Goal: Communication & Community: Answer question/provide support

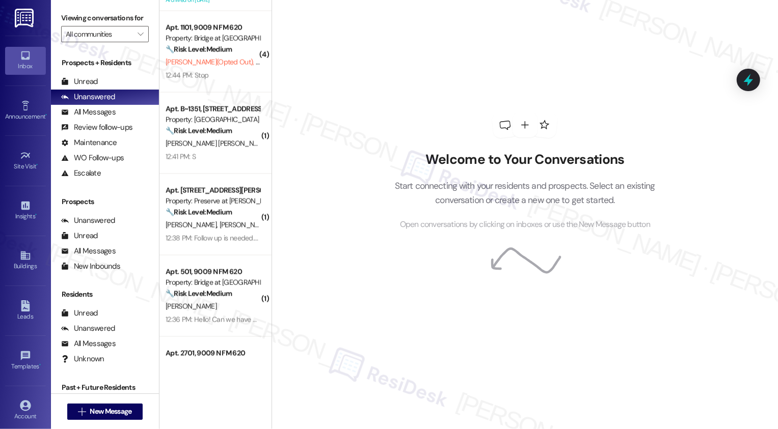
scroll to position [1376, 0]
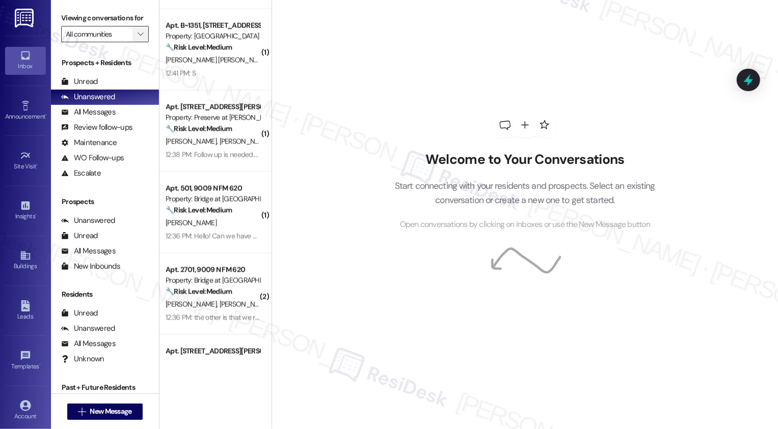
click at [135, 38] on span "" at bounding box center [140, 34] width 10 height 16
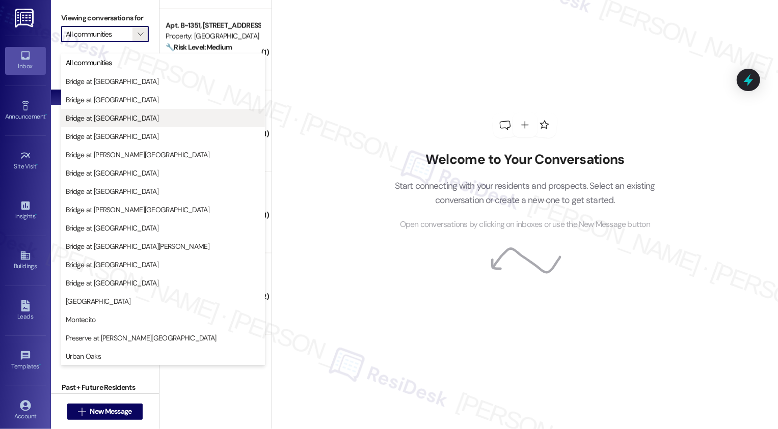
click at [112, 119] on span "Bridge at [GEOGRAPHIC_DATA]" at bounding box center [112, 118] width 93 height 10
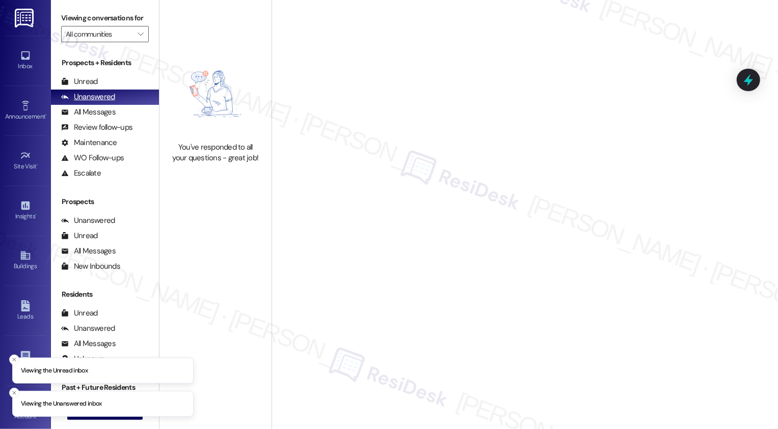
type input "Bridge at [GEOGRAPHIC_DATA]"
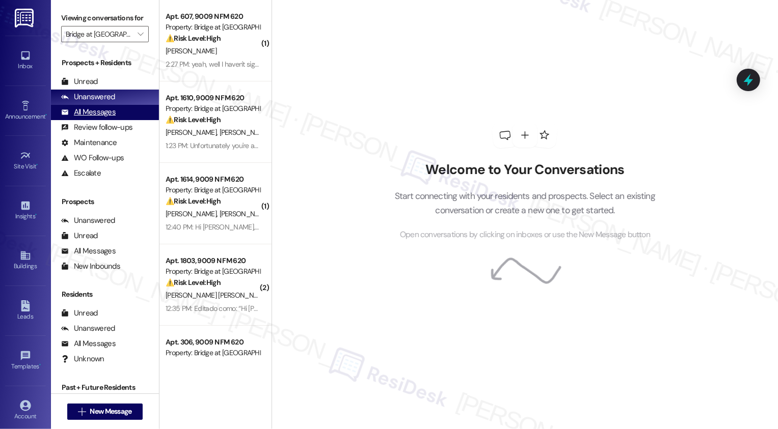
click at [115, 120] on div "All Messages (undefined)" at bounding box center [105, 112] width 108 height 15
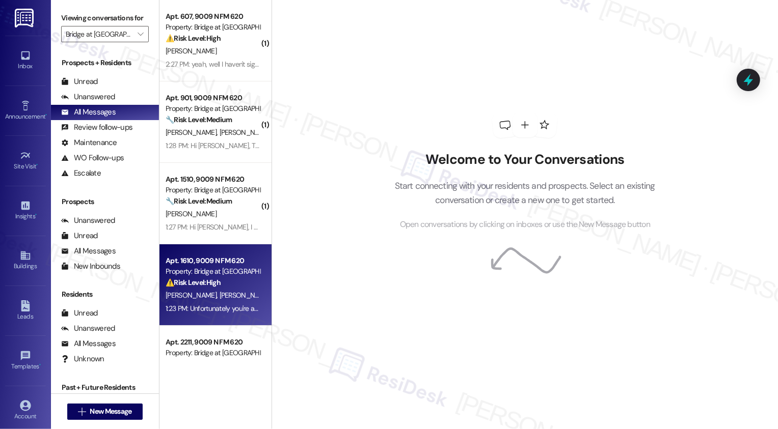
click at [213, 284] on strong "⚠️ Risk Level: High" at bounding box center [193, 282] width 55 height 9
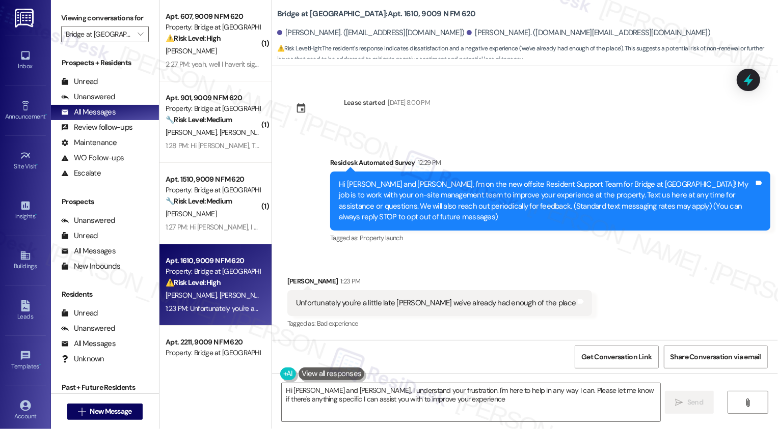
type textarea "Hi [PERSON_NAME] and [PERSON_NAME], I understand your frustration. I'm here to …"
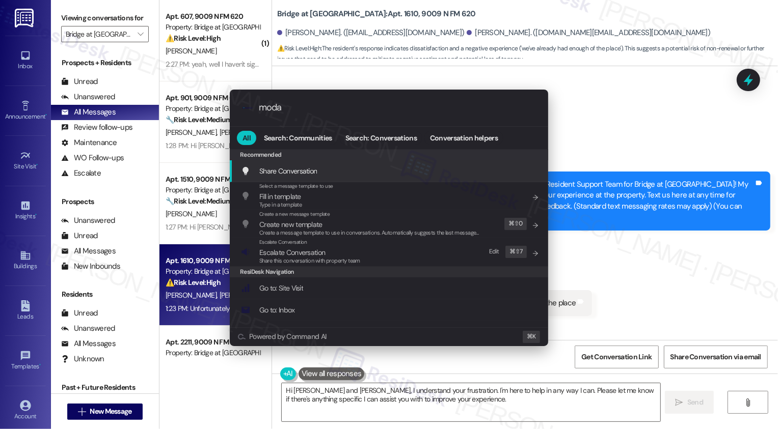
type input "modal"
